Goal: Transaction & Acquisition: Purchase product/service

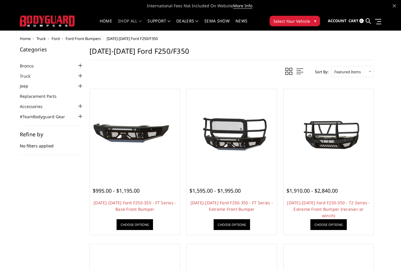
click at [81, 76] on div at bounding box center [80, 75] width 7 height 7
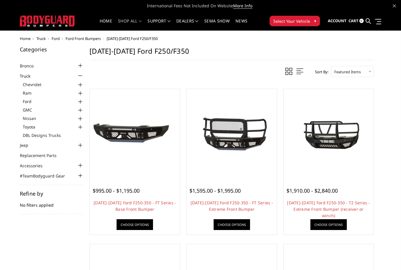
click at [81, 93] on div at bounding box center [80, 93] width 7 height 7
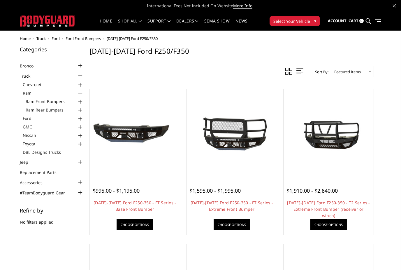
click at [82, 100] on div at bounding box center [80, 101] width 7 height 7
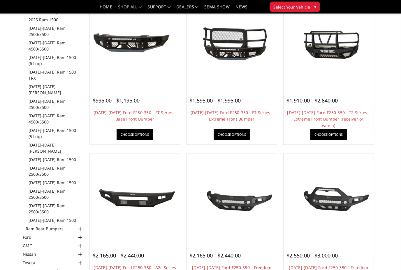
scroll to position [73, 0]
click at [46, 165] on link "[DATE]-[DATE] Ram 2500/3500" at bounding box center [56, 171] width 55 height 12
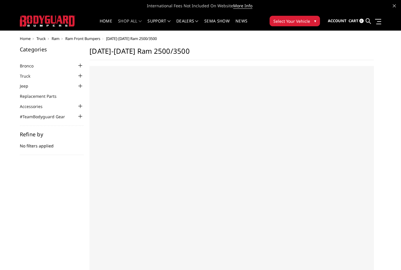
select select "US"
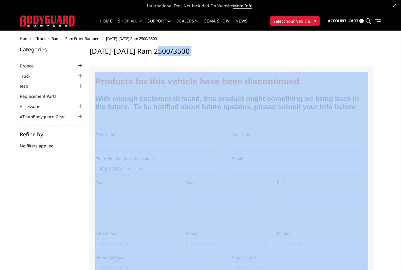
click at [390, 108] on div "Home Truck Ram Ram Front Bumpers 2006-2009 Ram 2500/3500 Categories Bronco 2021…" at bounding box center [200, 208] width 401 height 344
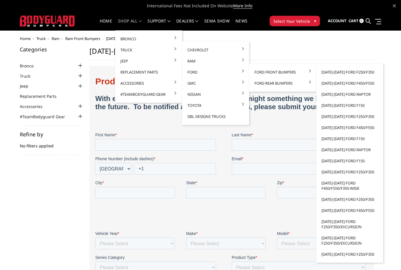
click at [366, 173] on link "[DATE]-[DATE] Ford F250/F350" at bounding box center [350, 171] width 62 height 11
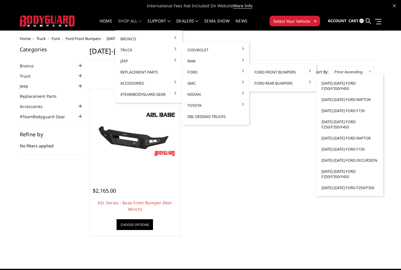
click at [342, 86] on link "[DATE]-[DATE] Ford F250/F350/F450" at bounding box center [350, 86] width 62 height 16
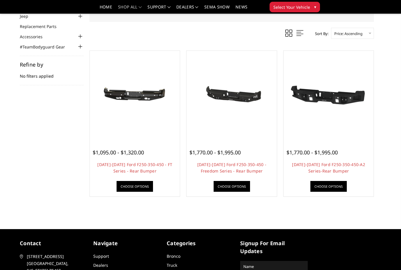
scroll to position [52, 0]
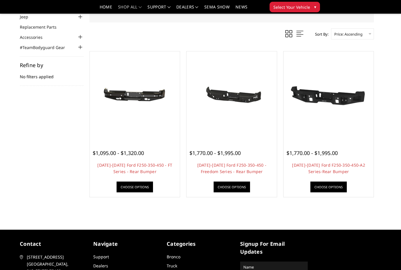
click at [136, 116] on img at bounding box center [134, 96] width 87 height 41
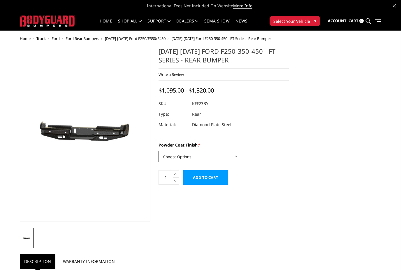
click at [226, 156] on select "Choose Options Bare Metal Gloss Black Powder Coat Textured Black Powder Coat" at bounding box center [200, 156] width 82 height 11
select select "3421"
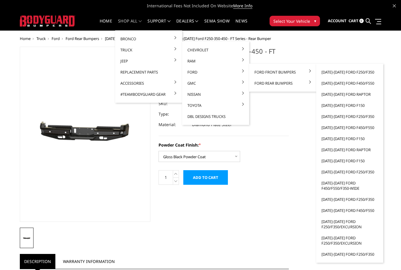
click at [369, 72] on link "[DATE]-[DATE] Ford F250/F350" at bounding box center [350, 72] width 62 height 11
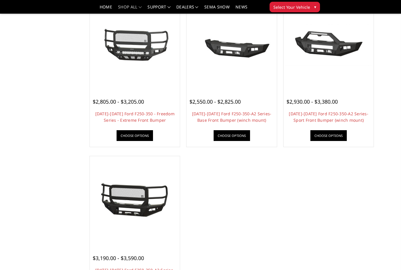
scroll to position [359, 0]
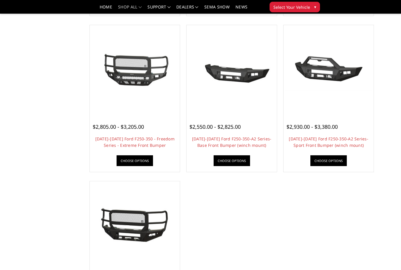
click at [157, 141] on link "2023-2025 Ford F250-350 - Freedom Series - Extreme Front Bumper" at bounding box center [134, 142] width 79 height 12
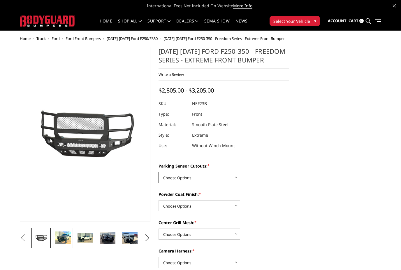
click at [212, 182] on select "Choose Options No - Without Parking Sensor Cutouts Yes - With Parking Sensor Cu…" at bounding box center [200, 177] width 82 height 11
select select "2583"
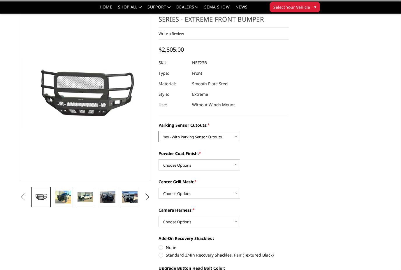
scroll to position [24, 0]
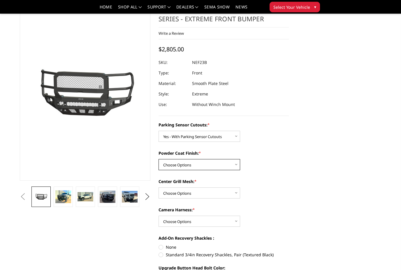
click at [218, 165] on select "Choose Options Bare Metal Textured Black Powder Coat" at bounding box center [200, 164] width 82 height 11
select select "2585"
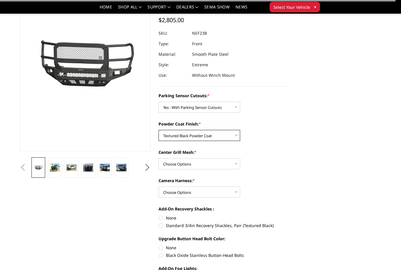
scroll to position [54, 0]
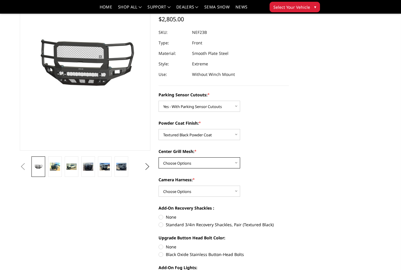
click at [213, 165] on select "Choose Options With Center Grill Mesh Without Center Grill Mesh" at bounding box center [200, 162] width 82 height 11
select select "2587"
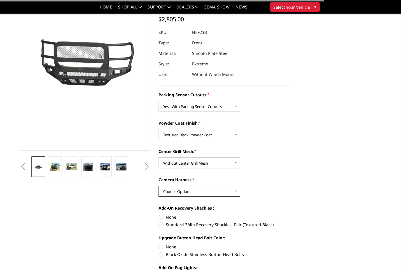
click at [225, 191] on select "Choose Options WITH Camera Harness WITHOUT Camera Harness" at bounding box center [200, 191] width 82 height 11
select select "2588"
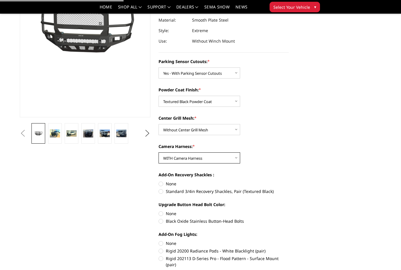
scroll to position [88, 0]
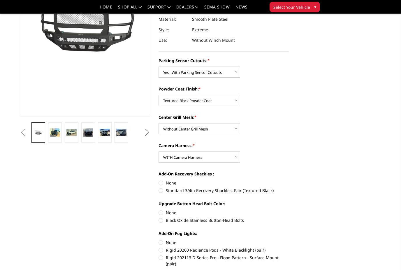
click at [175, 184] on label "None" at bounding box center [224, 183] width 131 height 6
click at [159, 180] on input "None" at bounding box center [159, 180] width 0 height 0
radio input "true"
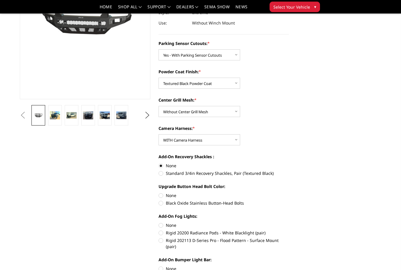
scroll to position [105, 0]
click at [216, 204] on label "Black Oxide Stainless Button-Head Bolts" at bounding box center [224, 203] width 131 height 6
click at [289, 193] on input "Black Oxide Stainless Button-Head Bolts" at bounding box center [289, 192] width 0 height 0
radio input "true"
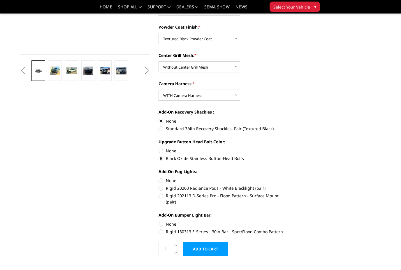
scroll to position [150, 0]
click at [270, 229] on label "Rigid 130313 E-Series - 30in Bar - Spot/Flood Combo Pattern" at bounding box center [224, 232] width 131 height 6
click at [289, 221] on input "Rigid 130313 E-Series - 30in Bar - Spot/Flood Combo Pattern" at bounding box center [289, 221] width 0 height 0
radio input "true"
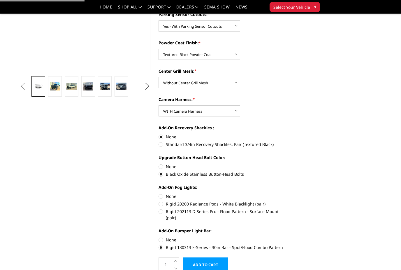
scroll to position [134, 0]
click at [238, 205] on label "Rigid 20200 Radiance Pods - White Blacklight (pair)" at bounding box center [224, 204] width 131 height 6
click at [289, 194] on input "Rigid 20200 Radiance Pods - White Blacklight (pair)" at bounding box center [289, 193] width 0 height 0
radio input "true"
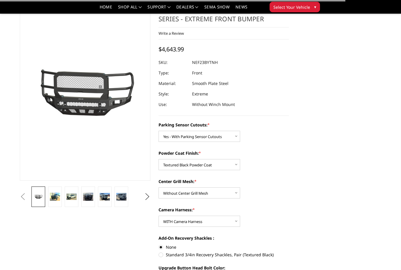
scroll to position [0, 0]
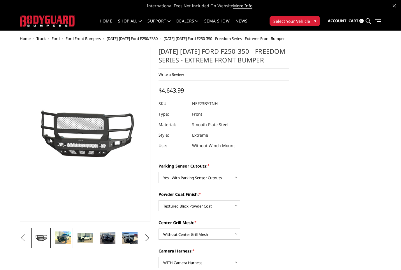
click at [65, 239] on img at bounding box center [63, 237] width 16 height 13
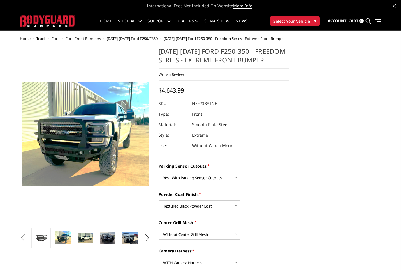
click at [88, 241] on img at bounding box center [86, 237] width 16 height 9
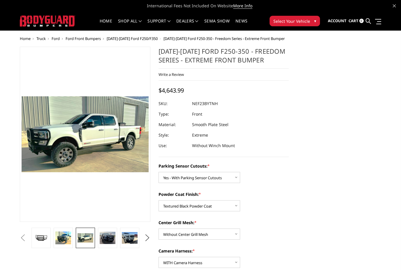
click at [104, 237] on img at bounding box center [108, 238] width 16 height 12
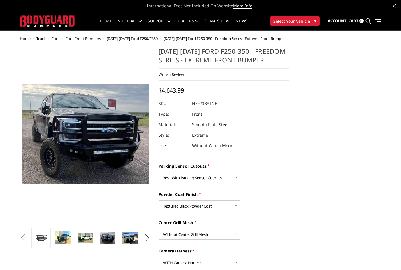
click at [131, 241] on img at bounding box center [130, 238] width 16 height 12
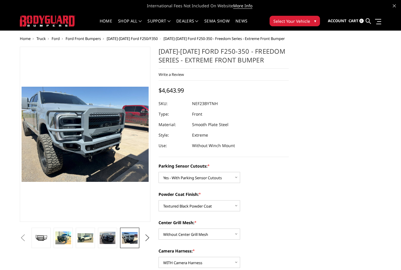
click at [107, 241] on img at bounding box center [108, 238] width 16 height 12
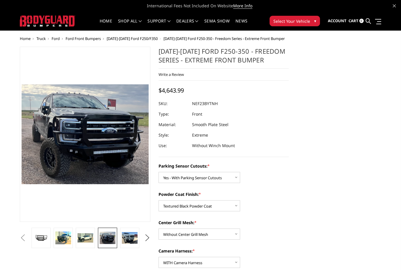
click at [83, 242] on img at bounding box center [86, 237] width 16 height 9
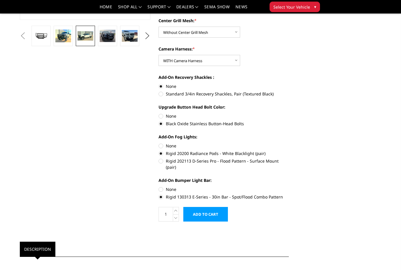
scroll to position [185, 0]
click at [275, 194] on label "Rigid 130313 E-Series - 30in Bar - Spot/Flood Combo Pattern" at bounding box center [224, 197] width 131 height 6
click at [289, 186] on input "Rigid 130313 E-Series - 30in Bar - Spot/Flood Combo Pattern" at bounding box center [289, 186] width 0 height 0
click at [278, 163] on label "Rigid 202113 D-Series Pro - Flood Pattern - Surface Mount (pair)" at bounding box center [224, 164] width 131 height 12
click at [289, 151] on input "Rigid 202113 D-Series Pro - Flood Pattern - Surface Mount (pair)" at bounding box center [289, 150] width 0 height 0
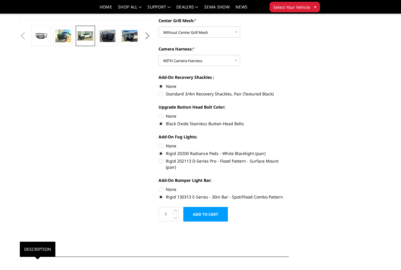
radio input "true"
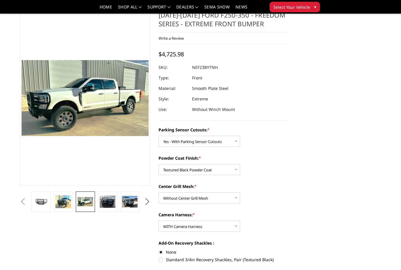
scroll to position [18, 0]
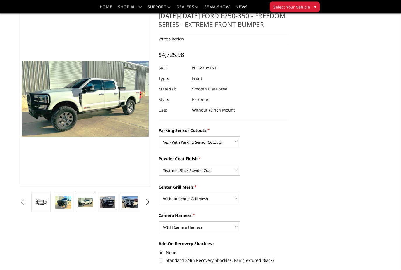
click at [59, 205] on img at bounding box center [63, 202] width 16 height 13
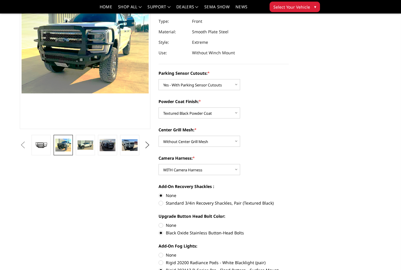
scroll to position [75, 0]
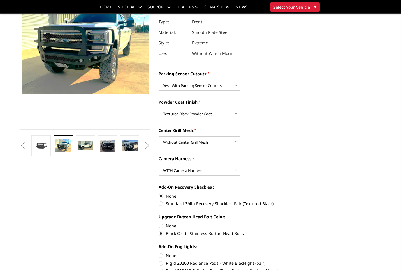
click at [213, 262] on label "Rigid 20200 Radiance Pods - White Blacklight (pair)" at bounding box center [224, 263] width 131 height 6
click at [289, 253] on input "Rigid 20200 Radiance Pods - White Blacklight (pair)" at bounding box center [289, 252] width 0 height 0
radio input "true"
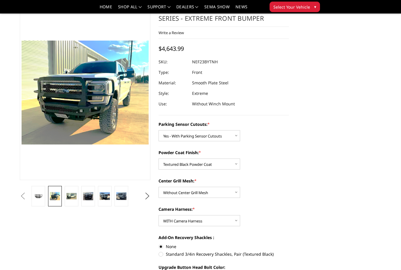
scroll to position [18, 0]
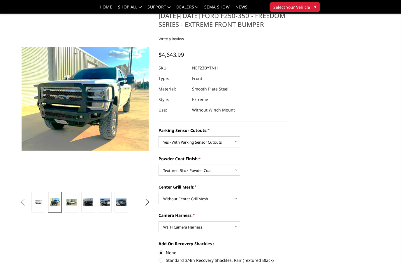
click at [74, 205] on img at bounding box center [72, 202] width 10 height 6
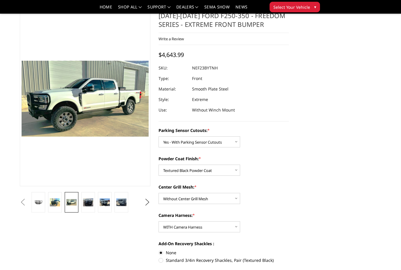
click at [92, 205] on img at bounding box center [88, 202] width 10 height 8
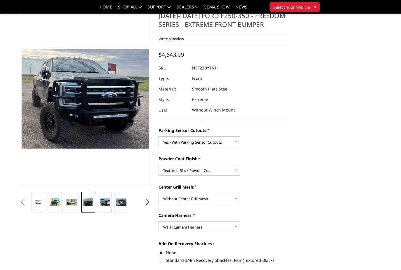
click at [105, 203] on img at bounding box center [105, 202] width 10 height 8
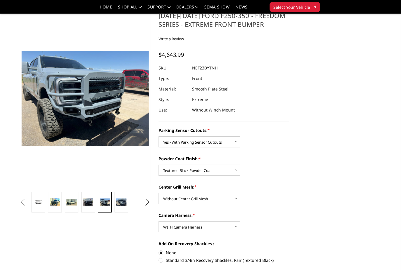
click at [122, 207] on link at bounding box center [122, 202] width 14 height 20
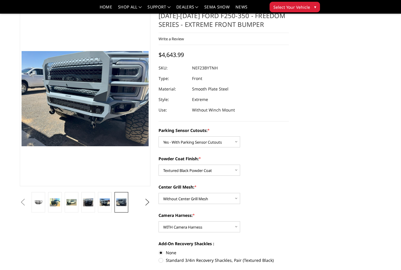
click at [107, 202] on img at bounding box center [105, 202] width 10 height 8
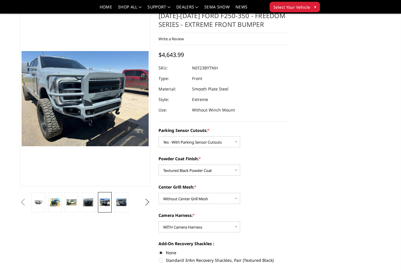
click at [92, 206] on img at bounding box center [88, 202] width 10 height 8
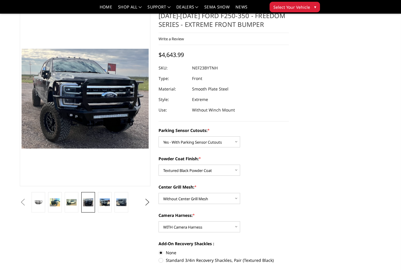
click at [73, 204] on img at bounding box center [72, 202] width 10 height 6
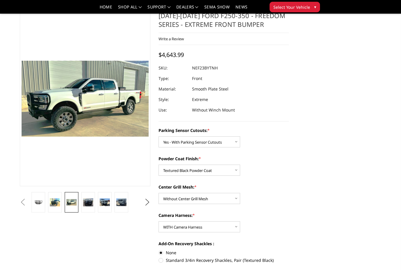
click at [61, 205] on link at bounding box center [55, 202] width 14 height 20
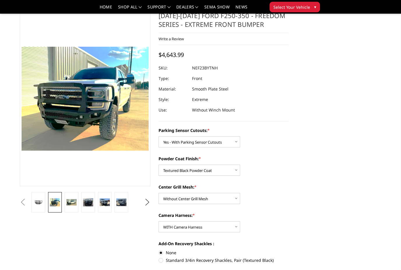
click at [45, 204] on link at bounding box center [39, 202] width 14 height 20
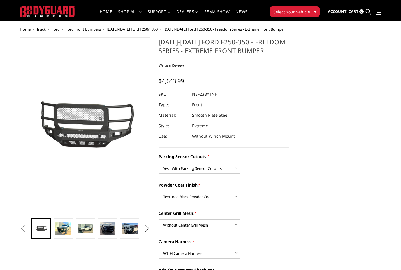
scroll to position [10, 0]
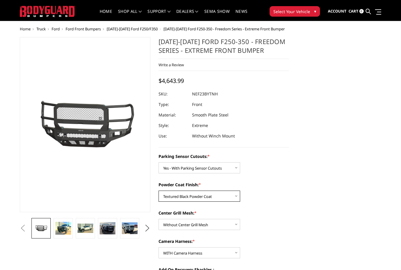
click at [223, 195] on select "Choose Options Bare Metal Textured Black Powder Coat" at bounding box center [200, 196] width 82 height 11
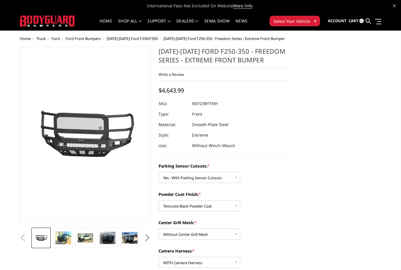
click at [139, 38] on span "[DATE]-[DATE] Ford F250/F350" at bounding box center [132, 38] width 51 height 5
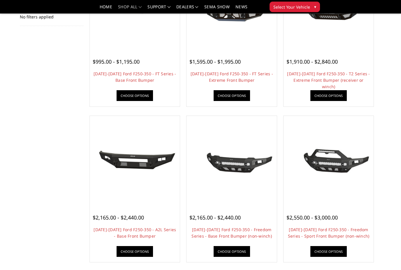
scroll to position [112, 0]
click at [354, 231] on link "[DATE]-[DATE] Ford F250-350 - Freedom Series - Sport Front Bumper (non-winch)" at bounding box center [329, 233] width 82 height 12
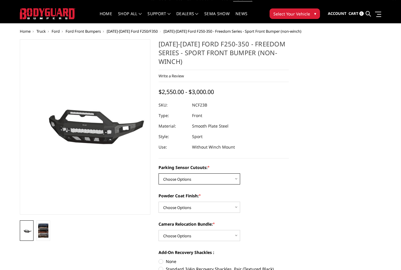
click at [222, 181] on select "Choose Options No - Without Parking Sensor Cutouts Yes - With Parking Sensor Cu…" at bounding box center [200, 179] width 82 height 11
select select "2571"
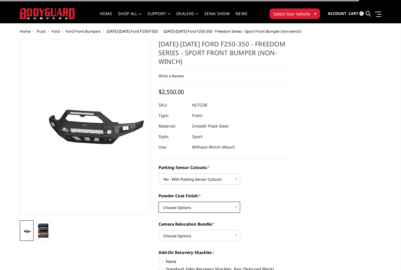
click at [220, 208] on select "Choose Options Bare Metal Textured Black Powder Coat" at bounding box center [200, 207] width 82 height 11
select select "2573"
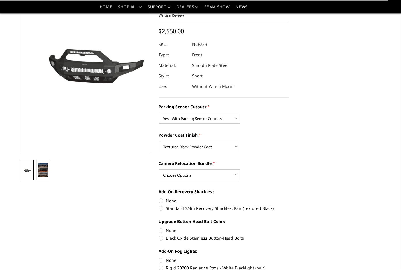
scroll to position [51, 0]
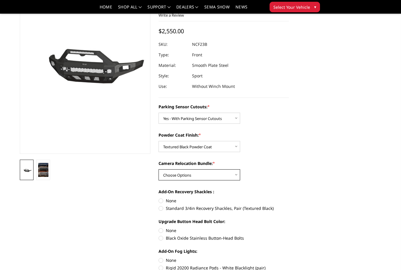
click at [223, 178] on select "Choose Options WITH Camera Relocation Bundle WITHOUT Camera Relocation Bundle" at bounding box center [200, 174] width 82 height 11
select select "2574"
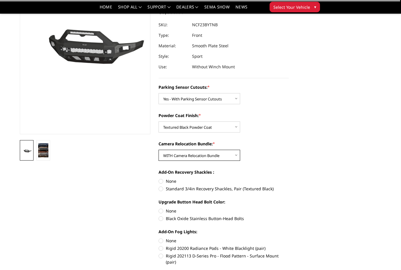
scroll to position [74, 0]
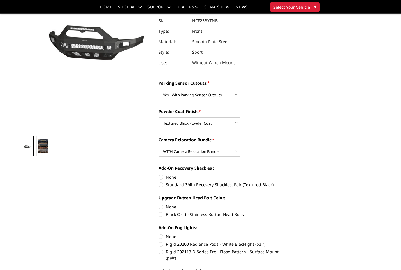
click at [174, 179] on label "None" at bounding box center [224, 177] width 131 height 6
click at [159, 174] on input "None" at bounding box center [159, 174] width 0 height 0
radio input "true"
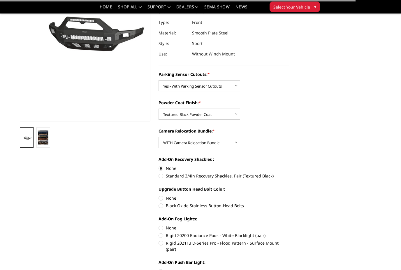
scroll to position [92, 0]
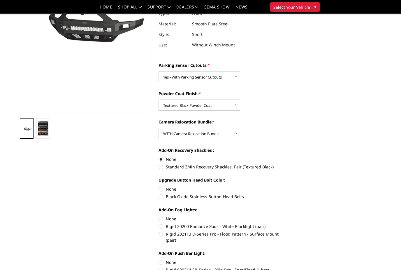
click at [232, 198] on label "Black Oxide Stainless Button-Head Bolts" at bounding box center [224, 196] width 131 height 6
click at [289, 186] on input "Black Oxide Stainless Button-Head Bolts" at bounding box center [289, 186] width 0 height 0
radio input "true"
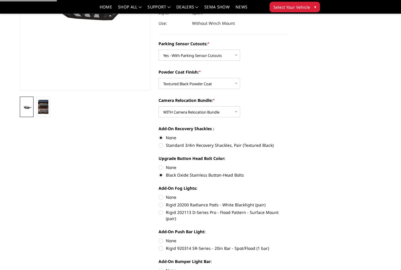
scroll to position [120, 0]
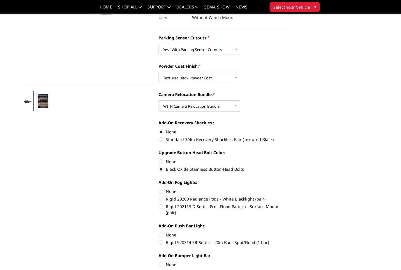
click at [275, 207] on label "Rigid 202113 D-Series Pro - Flood Pattern - Surface Mount (pair)" at bounding box center [224, 209] width 131 height 12
click at [289, 196] on input "Rigid 202113 D-Series Pro - Flood Pattern - Surface Mount (pair)" at bounding box center [289, 196] width 0 height 0
radio input "true"
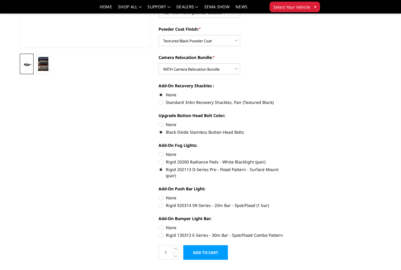
scroll to position [156, 0]
click at [247, 232] on label "Rigid 130313 E-Series - 30in Bar - Spot/Flood Combo Pattern" at bounding box center [224, 235] width 131 height 6
click at [289, 225] on input "Rigid 130313 E-Series - 30in Bar - Spot/Flood Combo Pattern" at bounding box center [289, 225] width 0 height 0
radio input "true"
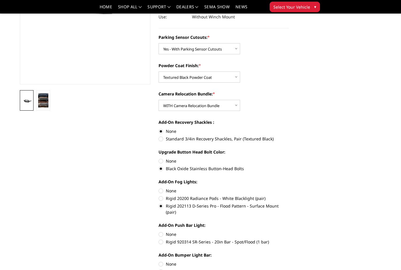
scroll to position [120, 0]
click at [252, 239] on label "Rigid 920314 SR-Series - 20in Bar - Spot/Flood (1 bar)" at bounding box center [224, 242] width 131 height 6
click at [289, 231] on input "Rigid 920314 SR-Series - 20in Bar - Spot/Flood (1 bar)" at bounding box center [289, 231] width 0 height 0
radio input "true"
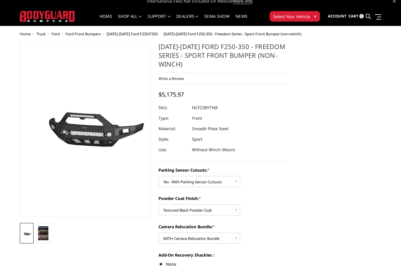
scroll to position [0, 0]
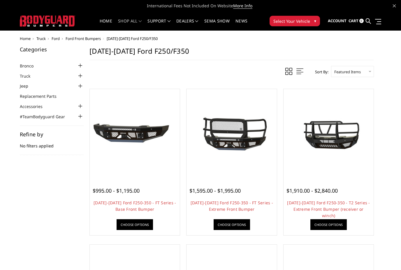
click at [231, 204] on link "[DATE]-[DATE] Ford F250-350 - FT Series - Extreme Front Bumper" at bounding box center [232, 206] width 83 height 12
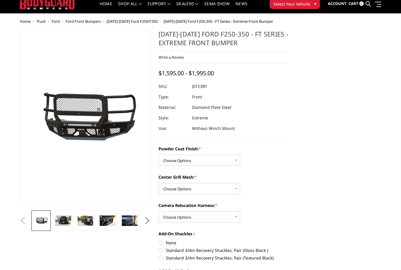
scroll to position [18, 0]
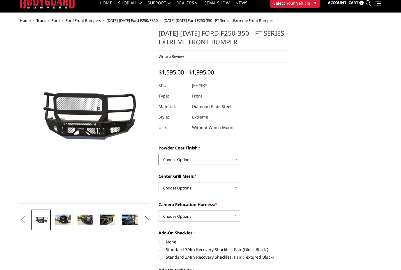
click at [219, 162] on select "Choose Options Bare Metal Gloss Black Powder Coat Textured Black Powder Coat" at bounding box center [200, 159] width 82 height 11
select select "3264"
click at [213, 190] on select "Choose Options WITH Expanded Metal in Center Grill WITHOUT Expanded Metal in Ce…" at bounding box center [200, 187] width 82 height 11
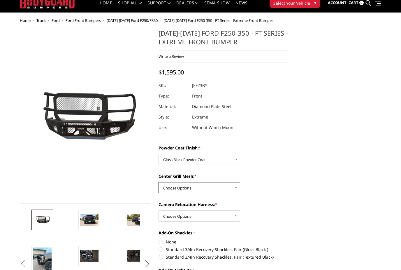
select select "3267"
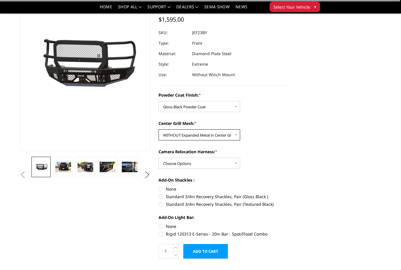
scroll to position [56, 0]
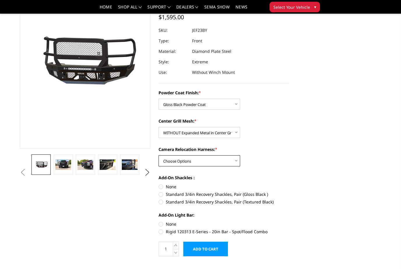
click at [221, 161] on select "Choose Options WITH Camera Relocation Harness WITHOUT Camera Relocation Harness" at bounding box center [200, 160] width 82 height 11
select select "3268"
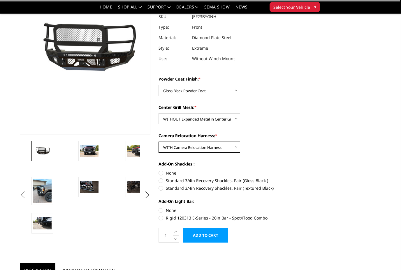
scroll to position [71, 0]
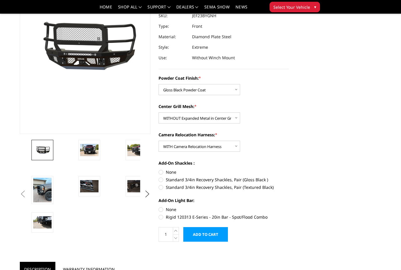
click at [251, 220] on label "Rigid 120313 E-Series - 20in Bar - Spot/Flood Combo" at bounding box center [224, 217] width 131 height 6
click at [289, 207] on input "Rigid 120313 E-Series - 20in Bar - Spot/Flood Combo" at bounding box center [289, 206] width 0 height 0
radio input "true"
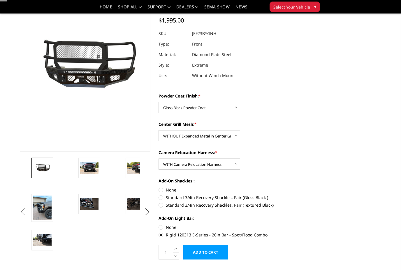
scroll to position [0, 0]
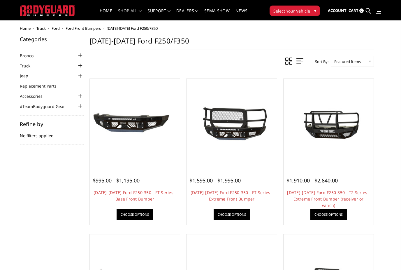
scroll to position [13, 0]
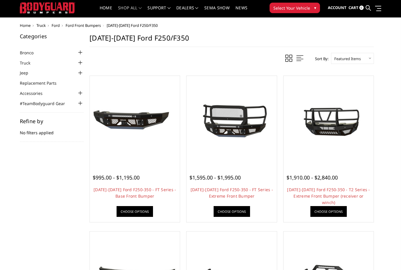
click at [336, 192] on link "[DATE]-[DATE] Ford F250-350 - T2 Series - Extreme Front Bumper (receiver or win…" at bounding box center [328, 196] width 83 height 18
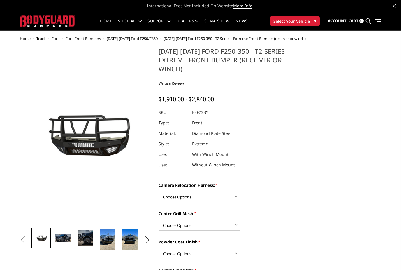
click at [64, 241] on img at bounding box center [63, 237] width 16 height 8
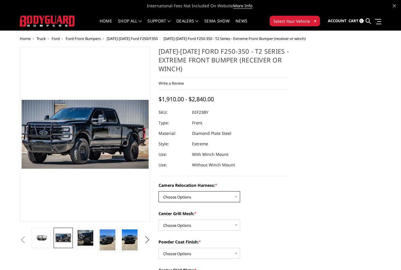
click at [215, 197] on select "Choose Options Without camera harness With camera harness" at bounding box center [200, 196] width 82 height 11
select select "3753"
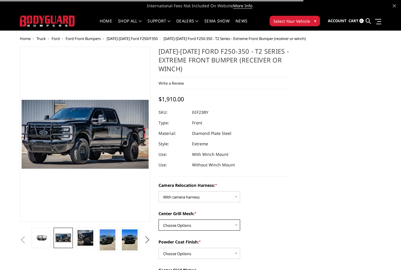
click at [216, 226] on select "Choose Options Without expanded metal With expanded metal" at bounding box center [200, 224] width 82 height 11
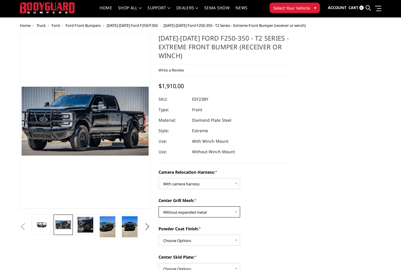
scroll to position [15, 0]
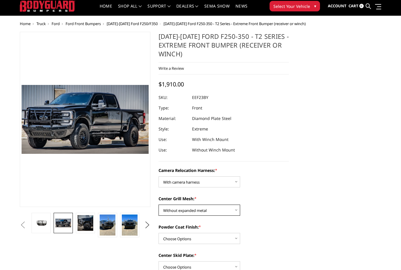
click at [217, 211] on select "Choose Options Without expanded metal With expanded metal" at bounding box center [200, 210] width 82 height 11
click at [214, 212] on select "Choose Options Without expanded metal With expanded metal" at bounding box center [200, 210] width 82 height 11
select select "3752"
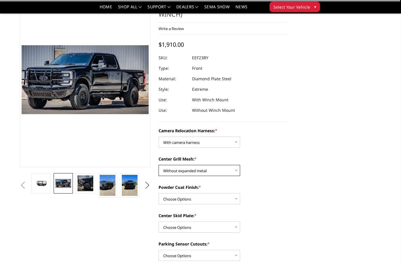
scroll to position [38, 0]
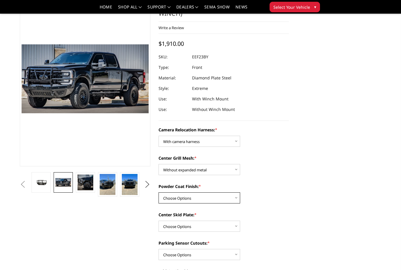
click at [212, 201] on select "Choose Options Textured Black Powder Coat Gloss Black Powder Coat Bare Metal" at bounding box center [200, 197] width 82 height 11
select select "3749"
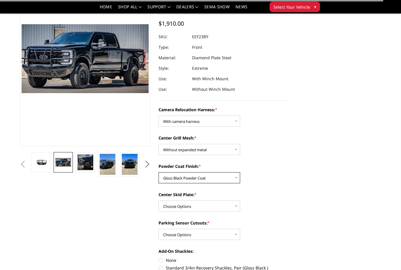
scroll to position [60, 0]
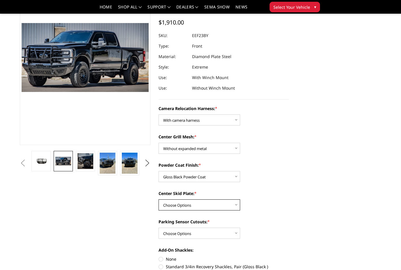
click at [211, 206] on select "Choose Options Winch Mount Skid Plate Standard Skid Plate (included) 2" Receive…" at bounding box center [200, 204] width 82 height 11
click at [209, 209] on select "Choose Options Winch Mount Skid Plate Standard Skid Plate (included) 2" Receive…" at bounding box center [200, 204] width 82 height 11
click at [211, 205] on select "Choose Options Winch Mount Skid Plate Standard Skid Plate (included) 2" Receive…" at bounding box center [200, 204] width 82 height 11
select select "3746"
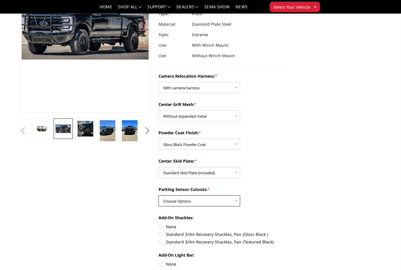
click at [218, 201] on select "Choose Options Yes - With Parking Sensor Cutouts" at bounding box center [200, 200] width 82 height 11
select select "3744"
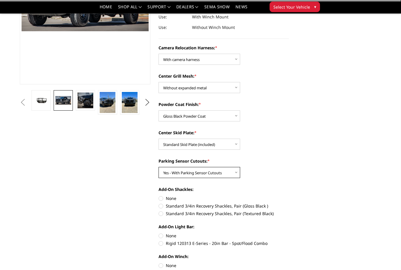
scroll to position [121, 0]
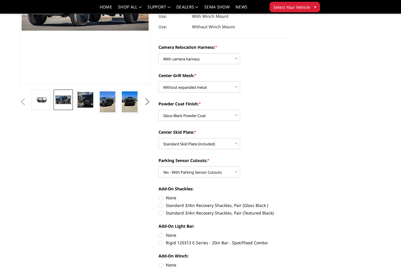
click at [174, 198] on label "None" at bounding box center [224, 198] width 131 height 6
click at [159, 195] on input "None" at bounding box center [159, 195] width 0 height 0
radio input "true"
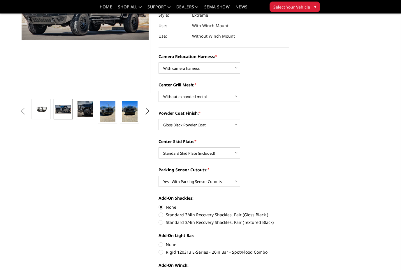
scroll to position [126, 0]
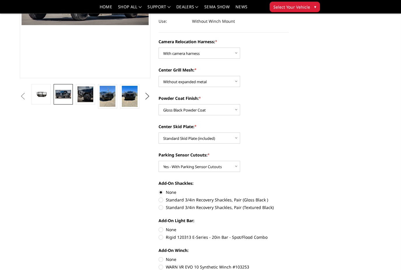
click at [250, 198] on label "Standard 3/4in Recovery Shackles, Pair (Gloss Black )" at bounding box center [224, 200] width 131 height 6
click at [289, 190] on input "Standard 3/4in Recovery Shackles, Pair (Gloss Black )" at bounding box center [289, 189] width 0 height 0
radio input "true"
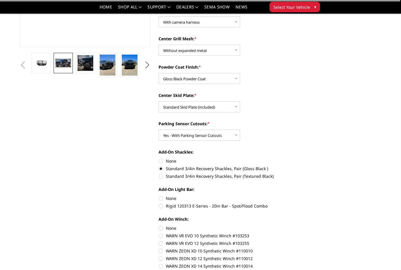
scroll to position [158, 0]
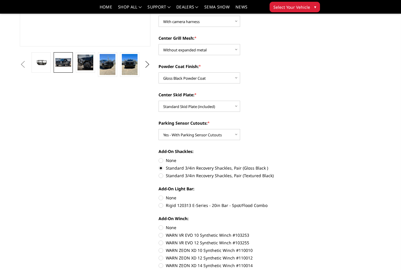
click at [245, 208] on label "Rigid 120313 E-Series - 20in Bar - Spot/Flood Combo" at bounding box center [224, 205] width 131 height 6
click at [289, 195] on input "Rigid 120313 E-Series - 20in Bar - Spot/Flood Combo" at bounding box center [289, 195] width 0 height 0
radio input "true"
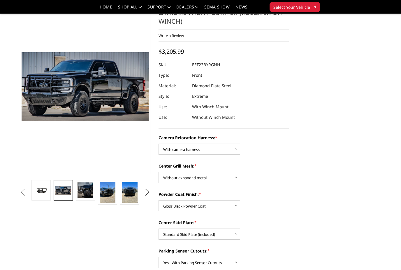
scroll to position [28, 0]
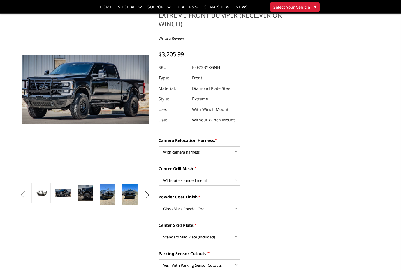
click at [64, 196] on img at bounding box center [63, 192] width 16 height 8
click at [87, 199] on img at bounding box center [86, 193] width 16 height 16
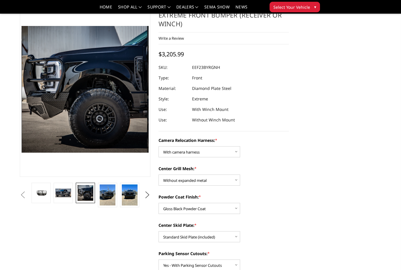
click at [110, 196] on img at bounding box center [108, 194] width 16 height 21
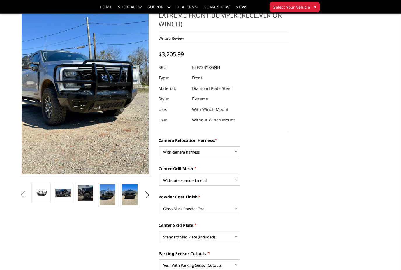
click at [129, 199] on img at bounding box center [130, 194] width 16 height 21
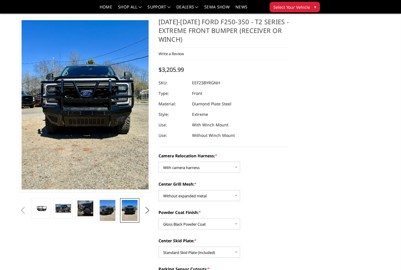
scroll to position [0, 0]
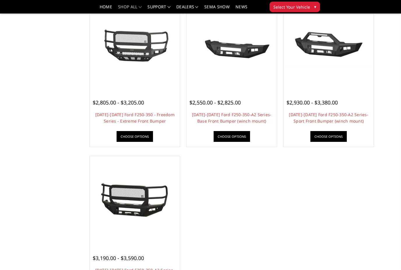
scroll to position [380, 0]
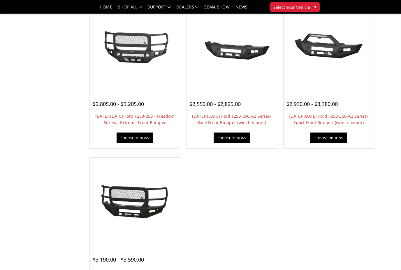
click at [143, 121] on link "[DATE]-[DATE] Ford F250-350 - Freedom Series - Extreme Front Bumper" at bounding box center [134, 119] width 79 height 12
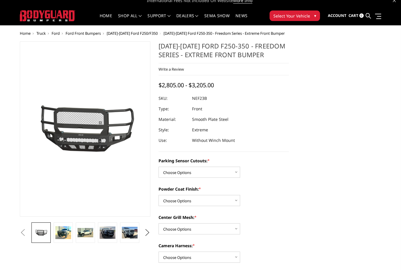
scroll to position [5, 0]
click at [213, 173] on select "Choose Options No - Without Parking Sensor Cutouts Yes - With Parking Sensor Cu…" at bounding box center [200, 172] width 82 height 11
select select "2583"
click at [212, 199] on select "Choose Options Bare Metal Textured Black Powder Coat" at bounding box center [200, 200] width 82 height 11
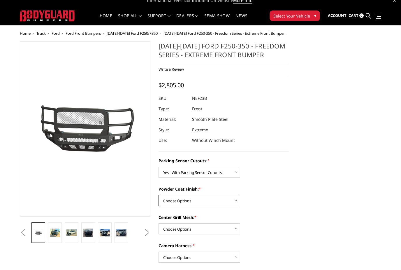
click at [213, 202] on select "Choose Options Bare Metal Textured Black Powder Coat" at bounding box center [200, 200] width 82 height 11
select select "2585"
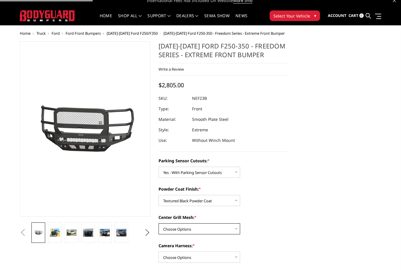
click at [215, 228] on select "Choose Options With Center Grill Mesh Without Center Grill Mesh" at bounding box center [200, 228] width 82 height 11
click at [200, 230] on select "Choose Options With Center Grill Mesh Without Center Grill Mesh" at bounding box center [200, 228] width 82 height 11
select select "2587"
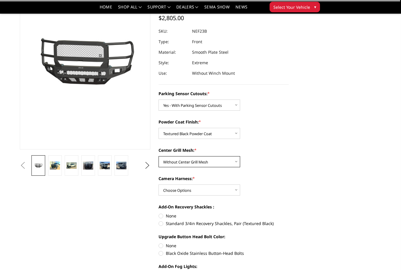
scroll to position [57, 0]
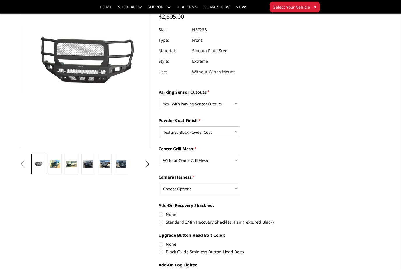
click at [208, 191] on select "Choose Options WITH Camera Harness WITHOUT Camera Harness" at bounding box center [200, 188] width 82 height 11
select select "2588"
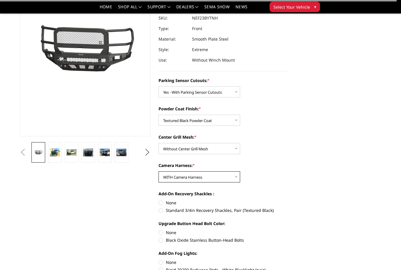
scroll to position [83, 0]
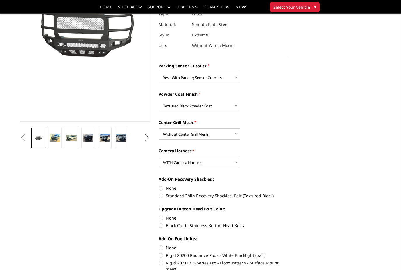
click at [258, 195] on label "Standard 3/4in Recovery Shackles, Pair (Textured Black)" at bounding box center [224, 196] width 131 height 6
click at [289, 185] on input "Standard 3/4in Recovery Shackles, Pair (Textured Black)" at bounding box center [289, 185] width 0 height 0
radio input "true"
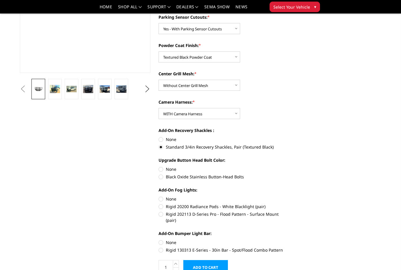
scroll to position [136, 0]
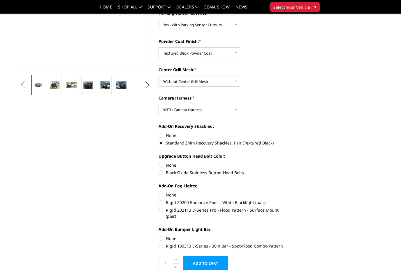
click at [274, 211] on label "Rigid 202113 D-Series Pro - Flood Pattern - Surface Mount (pair)" at bounding box center [224, 213] width 131 height 12
click at [289, 200] on input "Rigid 202113 D-Series Pro - Flood Pattern - Surface Mount (pair)" at bounding box center [289, 199] width 0 height 0
radio input "true"
click at [269, 243] on label "Rigid 130313 E-Series - 30in Bar - Spot/Flood Combo Pattern" at bounding box center [224, 246] width 131 height 6
click at [289, 235] on input "Rigid 130313 E-Series - 30in Bar - Spot/Flood Combo Pattern" at bounding box center [289, 235] width 0 height 0
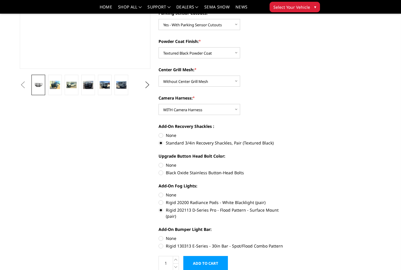
radio input "true"
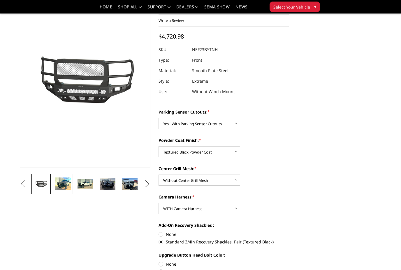
scroll to position [22, 0]
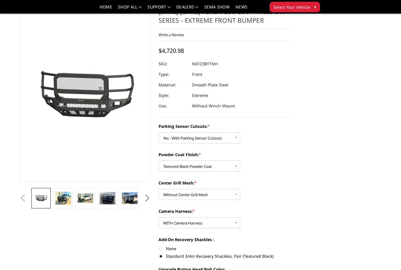
click at [63, 198] on img at bounding box center [63, 198] width 16 height 13
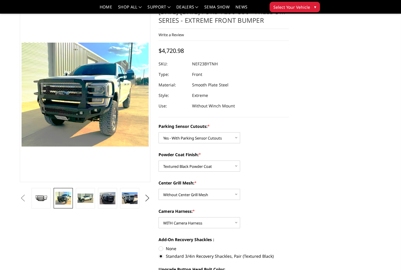
click at [89, 204] on link at bounding box center [85, 198] width 19 height 20
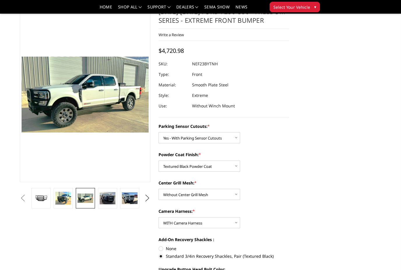
click at [88, 202] on img at bounding box center [86, 197] width 16 height 9
click at [109, 200] on img at bounding box center [108, 198] width 16 height 12
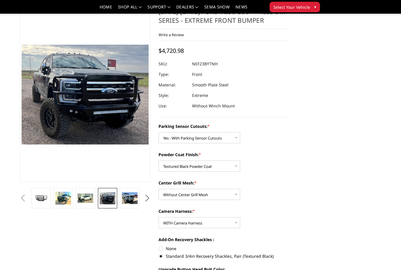
click at [130, 200] on img at bounding box center [130, 198] width 16 height 12
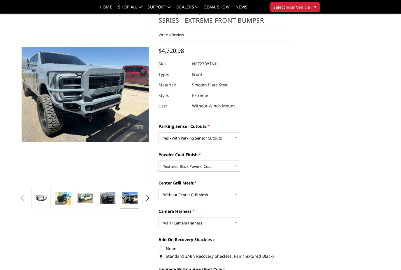
click at [146, 199] on button "Next" at bounding box center [147, 198] width 9 height 9
click at [148, 198] on button "Next" at bounding box center [147, 198] width 9 height 9
click at [132, 200] on img at bounding box center [130, 198] width 16 height 12
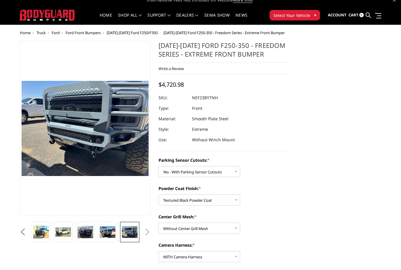
scroll to position [0, 0]
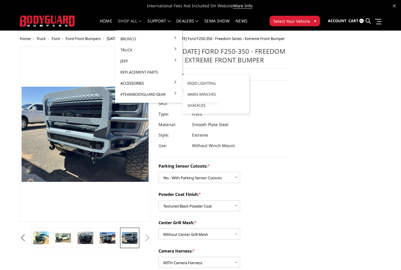
click at [172, 70] on link "Replacement Parts" at bounding box center [149, 72] width 62 height 11
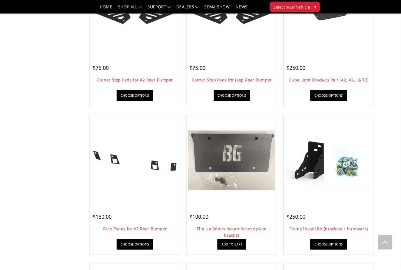
scroll to position [396, 0]
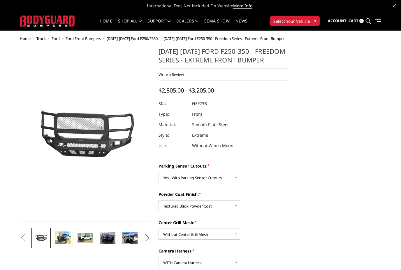
select select "2583"
select select "2585"
select select "2587"
select select "2588"
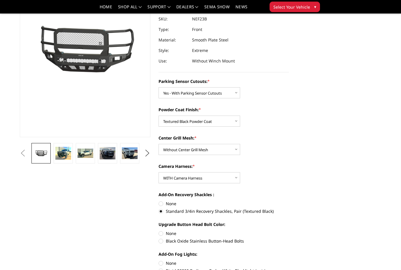
scroll to position [67, 0]
click at [204, 22] on link "Become a Dealer" at bounding box center [207, 21] width 62 height 11
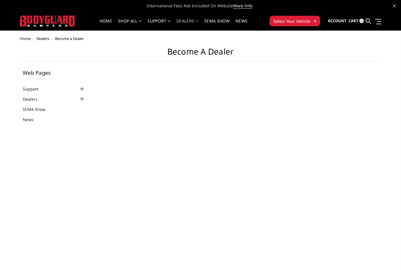
select select "US"
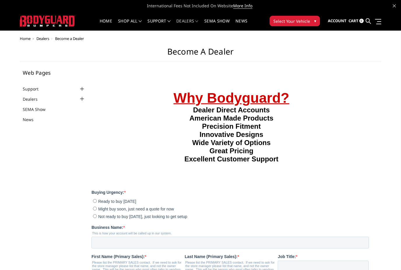
click at [63, 22] on img at bounding box center [47, 20] width 55 height 11
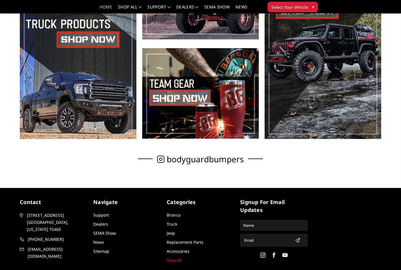
scroll to position [271, 0]
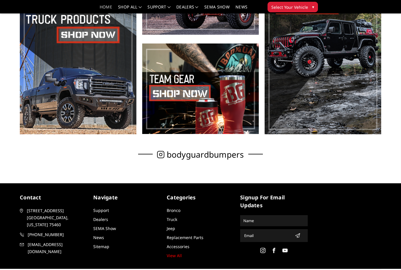
click at [185, 248] on link "Accessories" at bounding box center [178, 247] width 23 height 6
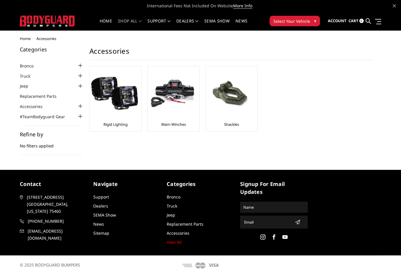
click at [121, 104] on img at bounding box center [114, 93] width 47 height 47
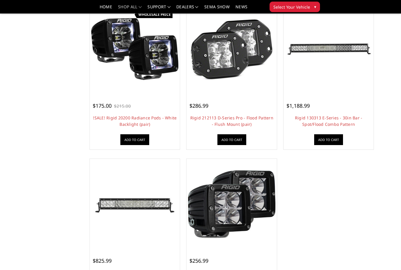
scroll to position [378, 0]
click at [343, 121] on link "Rigid 130313 E-Series - 30in Bar - Spot/Flood Combo Pattern" at bounding box center [329, 121] width 68 height 12
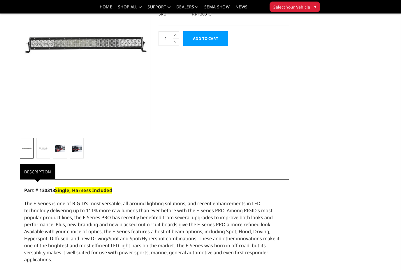
scroll to position [50, 0]
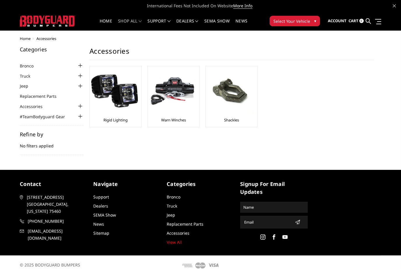
click at [240, 104] on img at bounding box center [230, 91] width 47 height 47
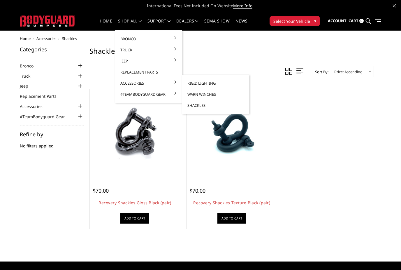
click at [165, 74] on link "Replacement Parts" at bounding box center [149, 72] width 62 height 11
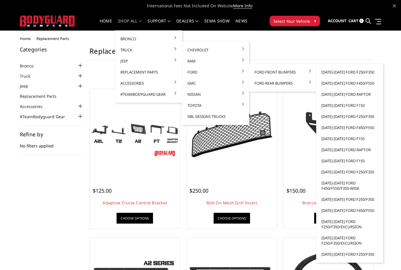
click at [347, 242] on link "[DATE]-[DATE] Ford F250/F350/Excursion" at bounding box center [350, 240] width 62 height 16
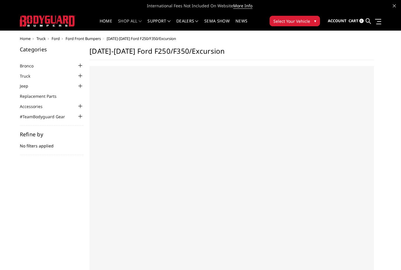
select select "US"
